Goal: Task Accomplishment & Management: Use online tool/utility

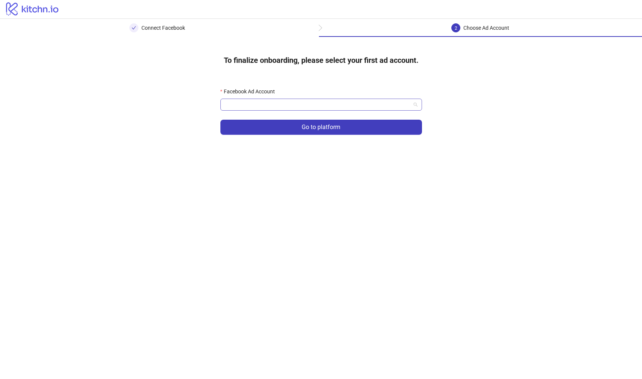
click at [314, 107] on input "Facebook Ad Account" at bounding box center [318, 104] width 186 height 11
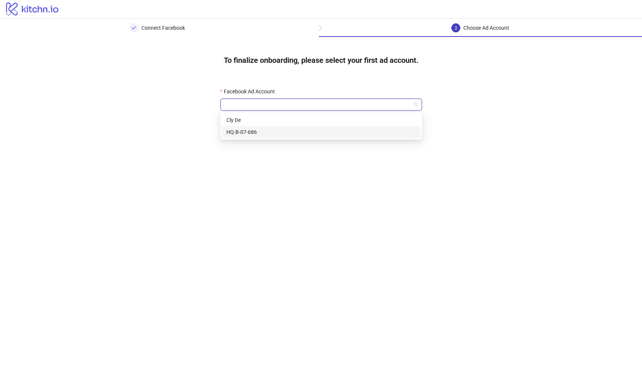
click at [292, 130] on div "HQ-B-07-686" at bounding box center [321, 132] width 190 height 8
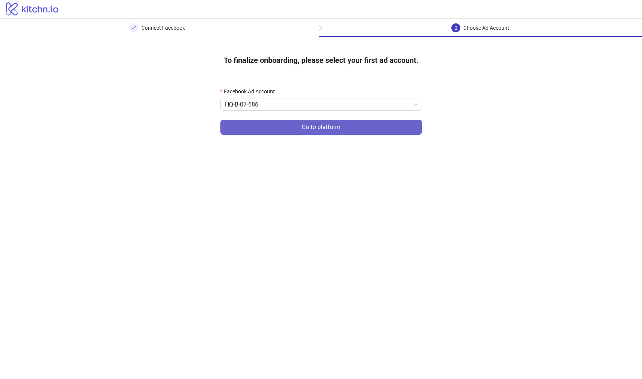
click at [294, 124] on button "Go to platform" at bounding box center [321, 127] width 202 height 15
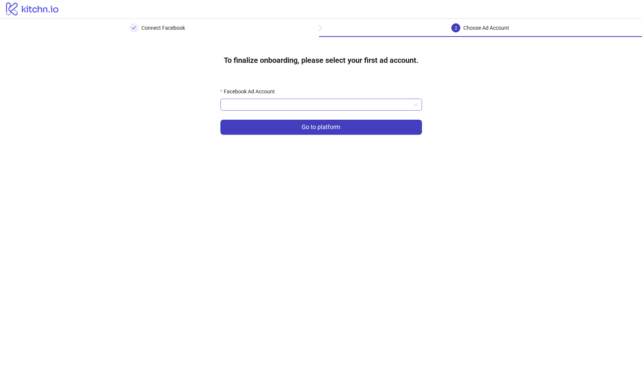
click at [295, 105] on input "Facebook Ad Account" at bounding box center [318, 104] width 186 height 11
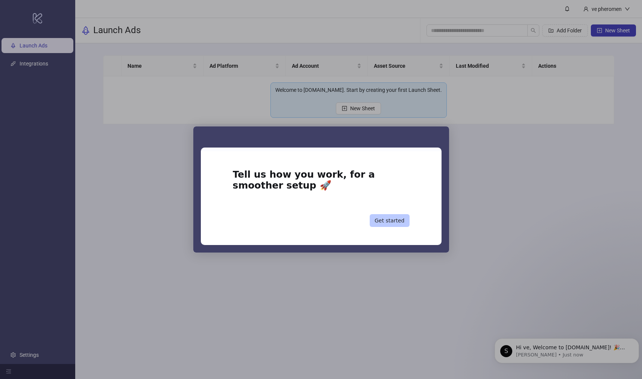
click at [390, 221] on button "Get started" at bounding box center [390, 220] width 40 height 13
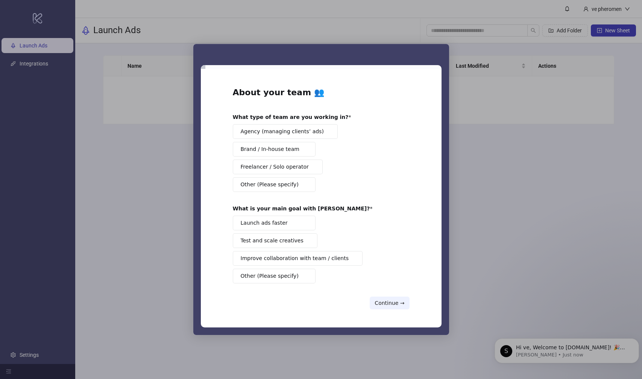
click at [287, 273] on span "Other (Please specify)" at bounding box center [270, 276] width 58 height 8
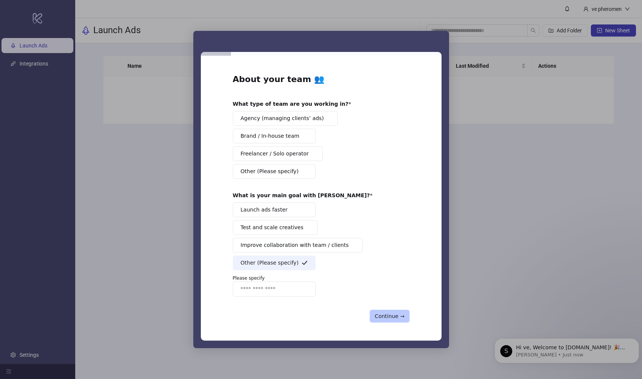
click at [390, 314] on button "Continue →" at bounding box center [389, 315] width 39 height 13
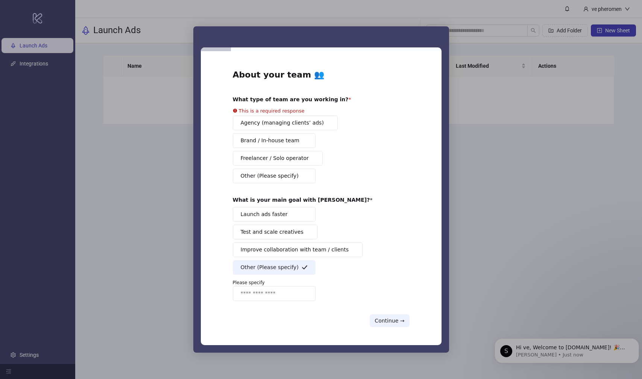
click at [311, 249] on span "Improve collaboration with team / clients" at bounding box center [295, 250] width 108 height 8
click at [300, 268] on button "Other (Please specify)" at bounding box center [274, 267] width 83 height 15
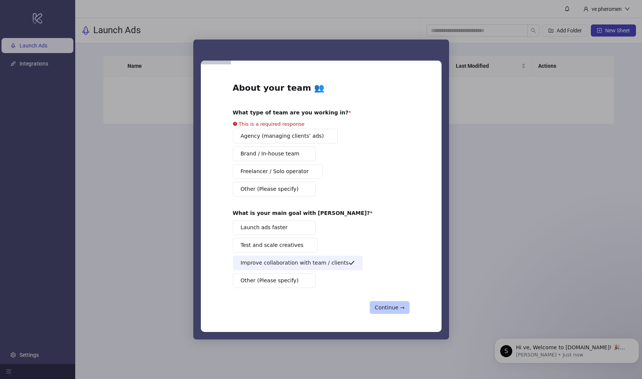
click at [391, 309] on button "Continue →" at bounding box center [389, 307] width 39 height 13
click at [393, 310] on button "Continue →" at bounding box center [389, 307] width 39 height 13
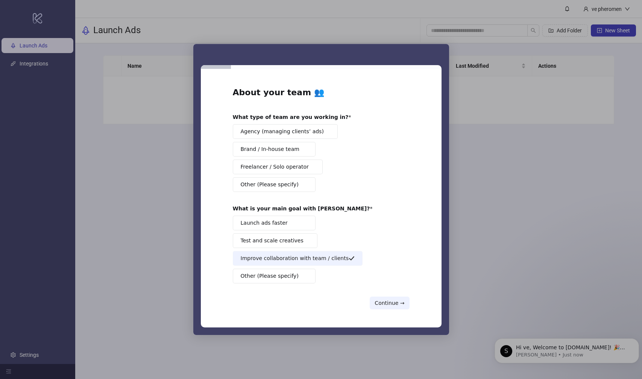
click at [282, 167] on button "Freelancer / Solo operator" at bounding box center [278, 166] width 90 height 15
click at [391, 305] on button "Continue →" at bounding box center [389, 302] width 39 height 13
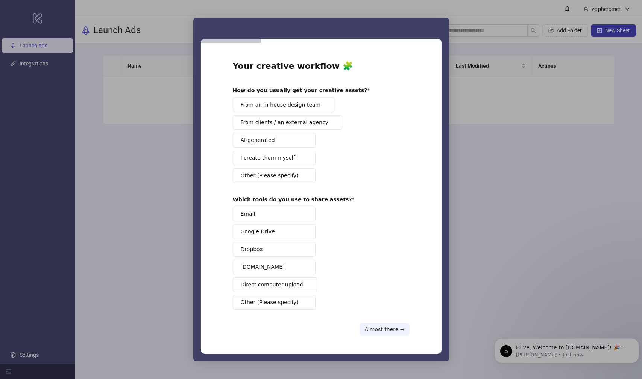
click at [276, 161] on span "I create them myself" at bounding box center [268, 158] width 55 height 8
click at [276, 230] on button "Google Drive" at bounding box center [274, 231] width 83 height 15
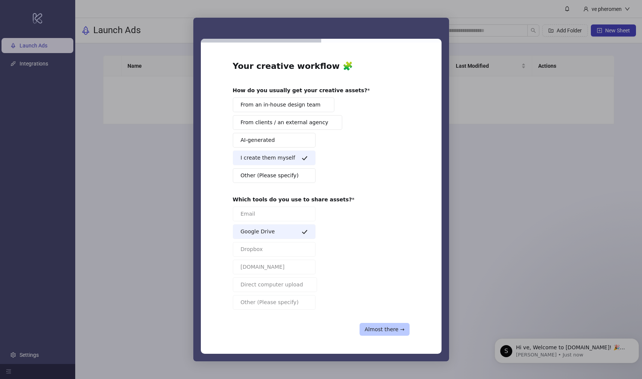
click at [382, 331] on button "Almost there →" at bounding box center [384, 329] width 50 height 13
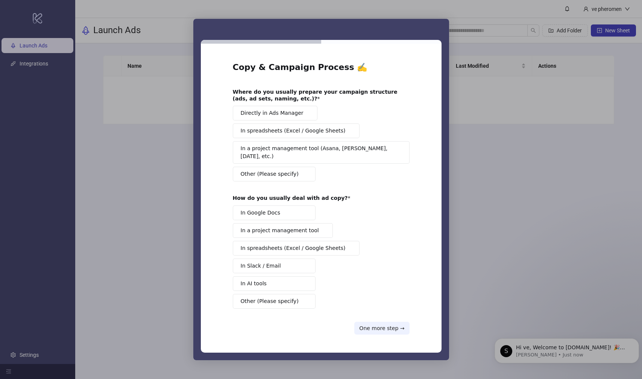
click at [281, 117] on span "Directly in Ads Manager" at bounding box center [272, 113] width 63 height 8
click at [280, 209] on button "In Google Docs" at bounding box center [274, 212] width 83 height 15
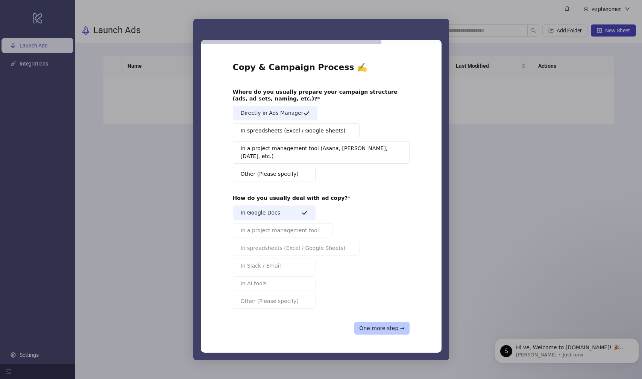
click at [374, 326] on button "One more step →" at bounding box center [381, 327] width 55 height 13
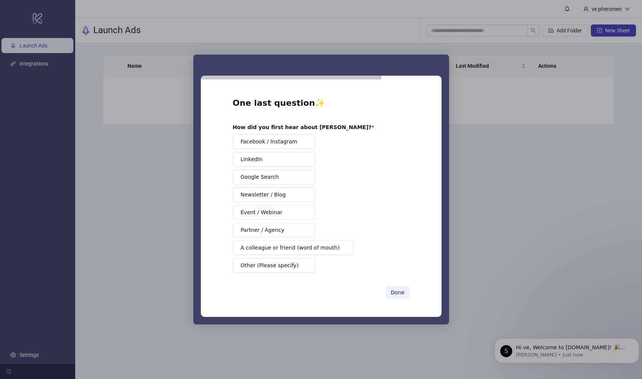
click at [276, 143] on span "Facebook / Instagram" at bounding box center [269, 142] width 57 height 8
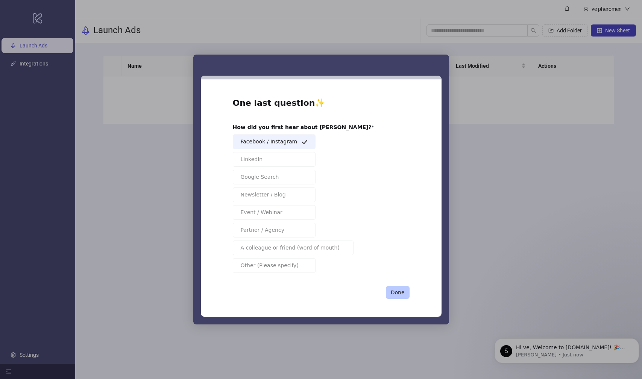
click at [395, 294] on button "Done" at bounding box center [398, 292] width 24 height 13
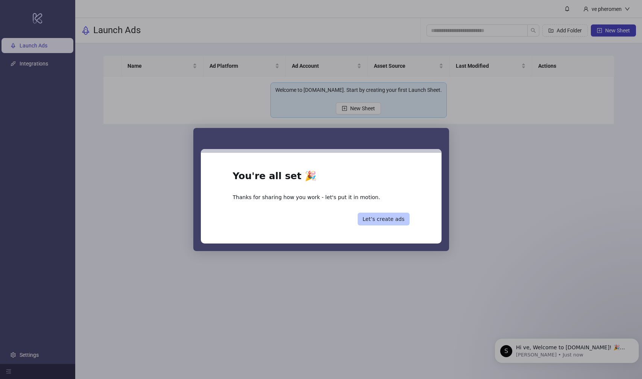
click at [392, 218] on button "Let’s create ads" at bounding box center [384, 218] width 52 height 13
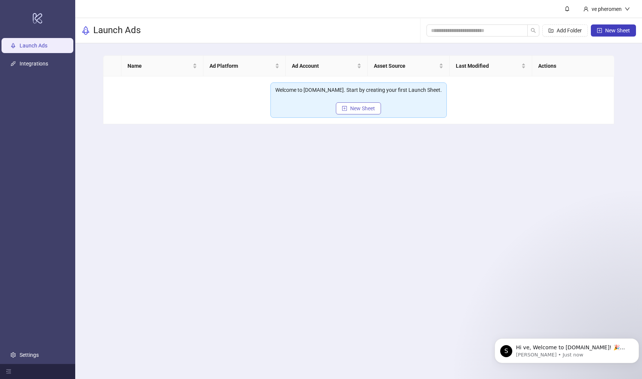
click at [355, 108] on span "New Sheet" at bounding box center [362, 108] width 25 height 6
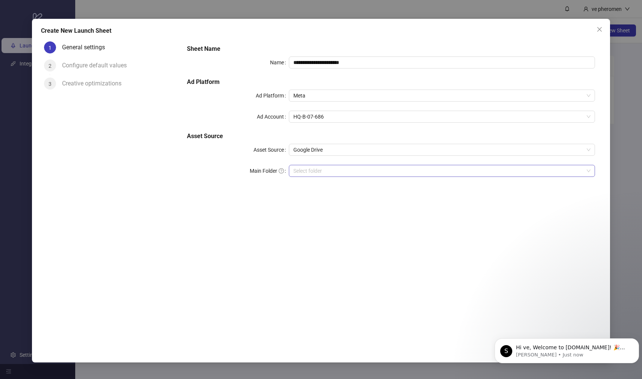
click at [315, 176] on input "Main Folder" at bounding box center [438, 170] width 290 height 11
click at [328, 168] on input "Main Folder" at bounding box center [438, 170] width 290 height 11
click at [323, 176] on input "Main Folder" at bounding box center [438, 170] width 290 height 11
click at [636, 341] on icon "Dismiss notification" at bounding box center [637, 340] width 4 height 4
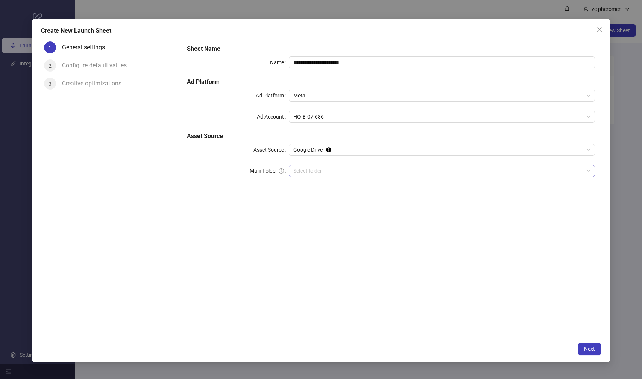
click at [365, 172] on input "Main Folder" at bounding box center [438, 170] width 290 height 11
click at [325, 174] on input "Main Folder" at bounding box center [438, 170] width 290 height 11
click at [591, 344] on button "Next" at bounding box center [589, 349] width 23 height 12
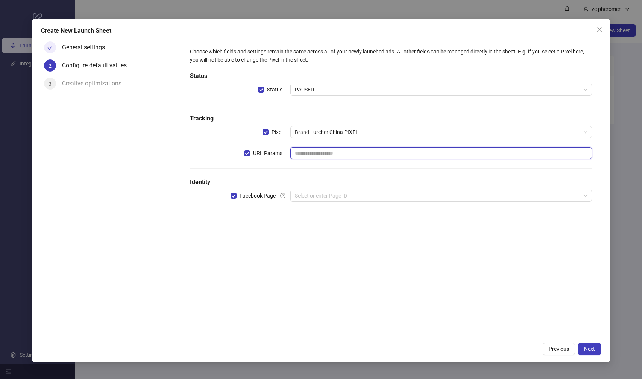
click at [320, 153] on input "text" at bounding box center [440, 153] width 301 height 12
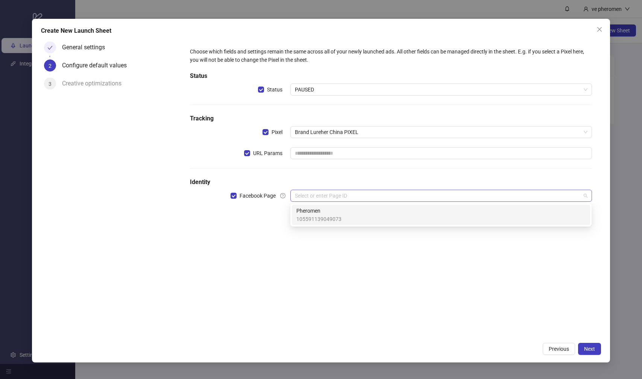
click at [322, 200] on input "search" at bounding box center [437, 195] width 285 height 11
click at [323, 213] on span "Pheromen" at bounding box center [318, 210] width 45 height 8
click at [319, 213] on input "search" at bounding box center [437, 216] width 285 height 11
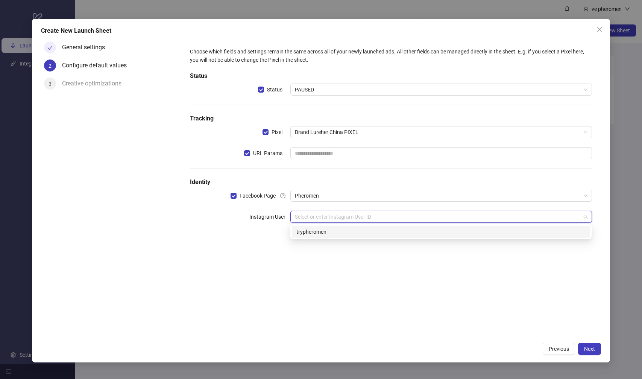
click at [320, 232] on div "trypheromen" at bounding box center [440, 231] width 289 height 8
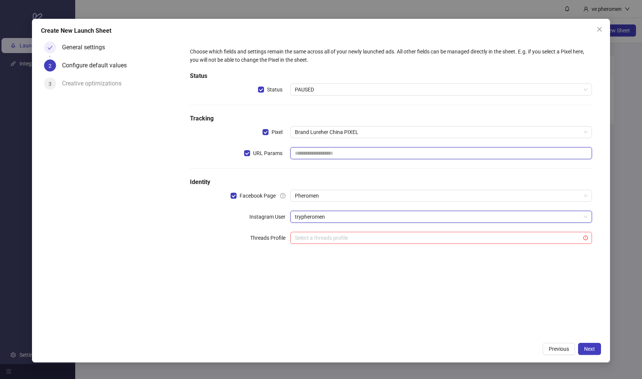
click at [323, 149] on input "text" at bounding box center [440, 153] width 301 height 12
paste input "**********"
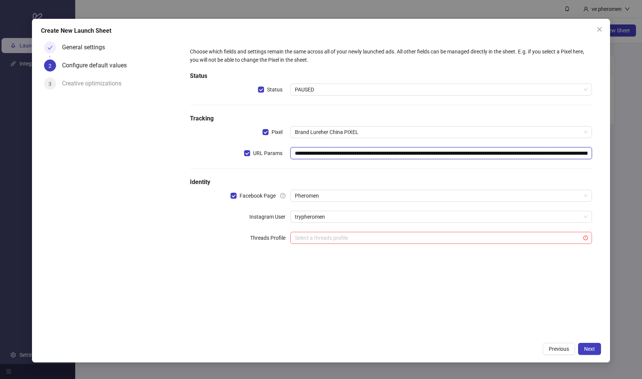
scroll to position [0, 182]
type input "**********"
click at [414, 317] on div "**********" at bounding box center [391, 187] width 420 height 299
click at [591, 347] on span "Next" at bounding box center [589, 349] width 11 height 6
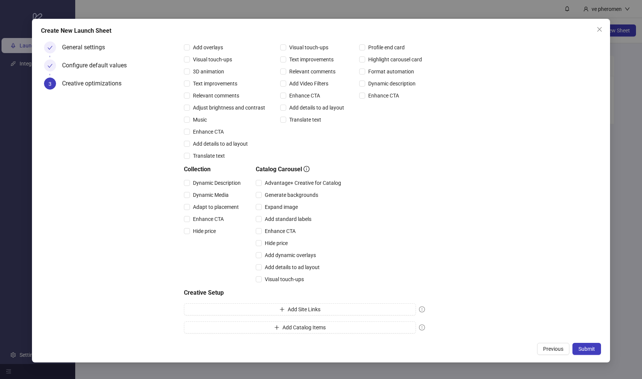
scroll to position [84, 0]
click at [585, 350] on span "Submit" at bounding box center [586, 349] width 17 height 6
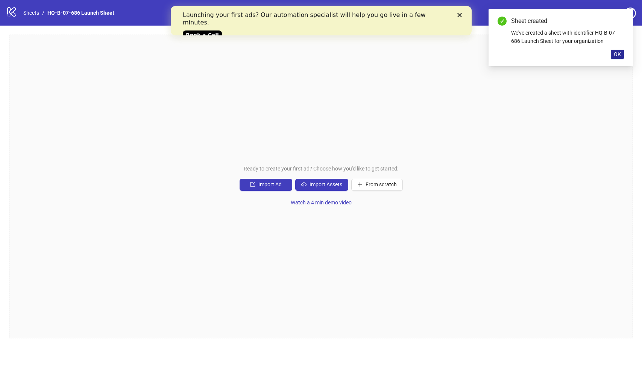
click at [622, 55] on button "OK" at bounding box center [617, 54] width 13 height 9
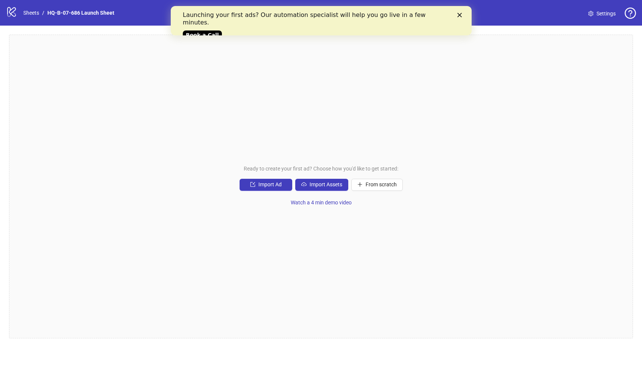
click at [459, 14] on polygon "Close" at bounding box center [459, 15] width 5 height 5
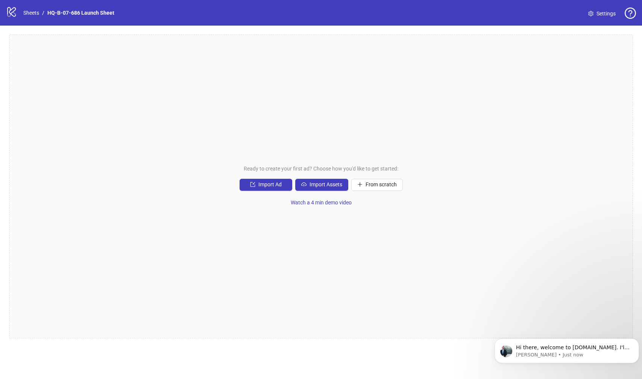
click at [291, 48] on div "Ready to create your first ad? Choose how you'd like to get started: Import Ad …" at bounding box center [321, 186] width 624 height 303
